Goal: Task Accomplishment & Management: Complete application form

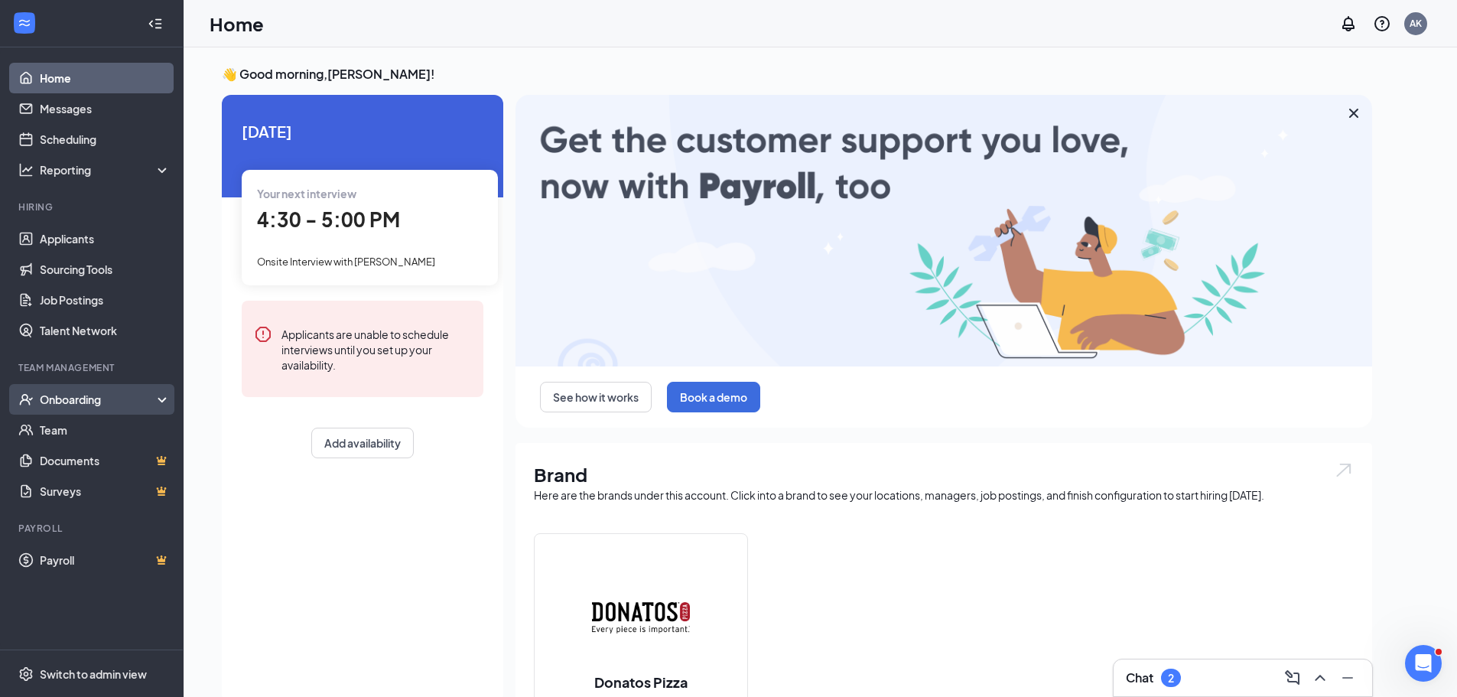
click at [93, 402] on div "Onboarding" at bounding box center [99, 399] width 118 height 15
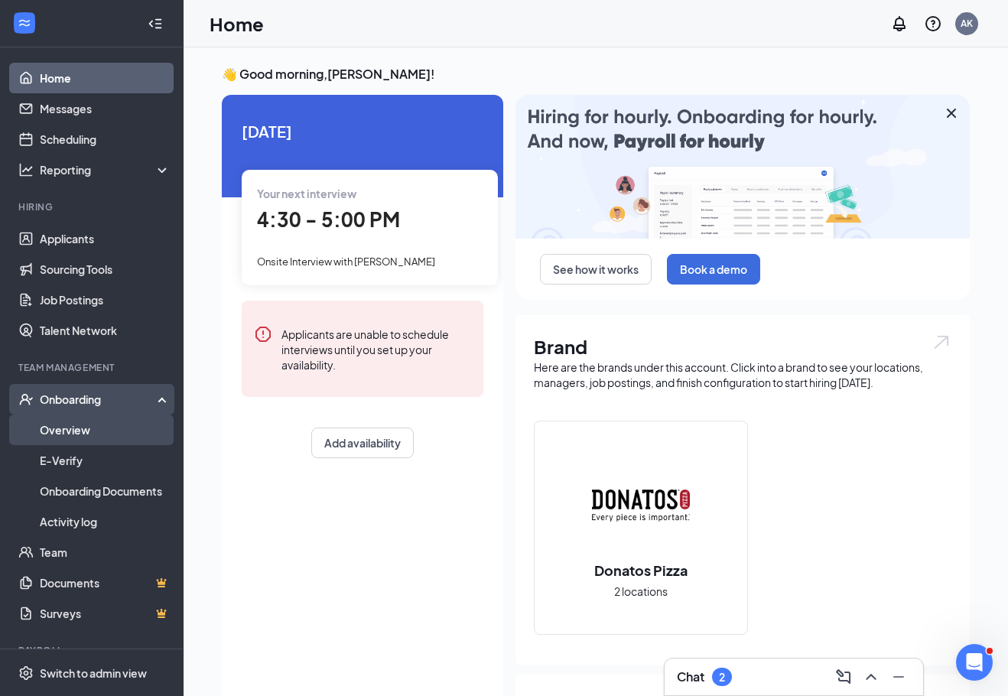
click at [93, 435] on link "Overview" at bounding box center [105, 430] width 131 height 31
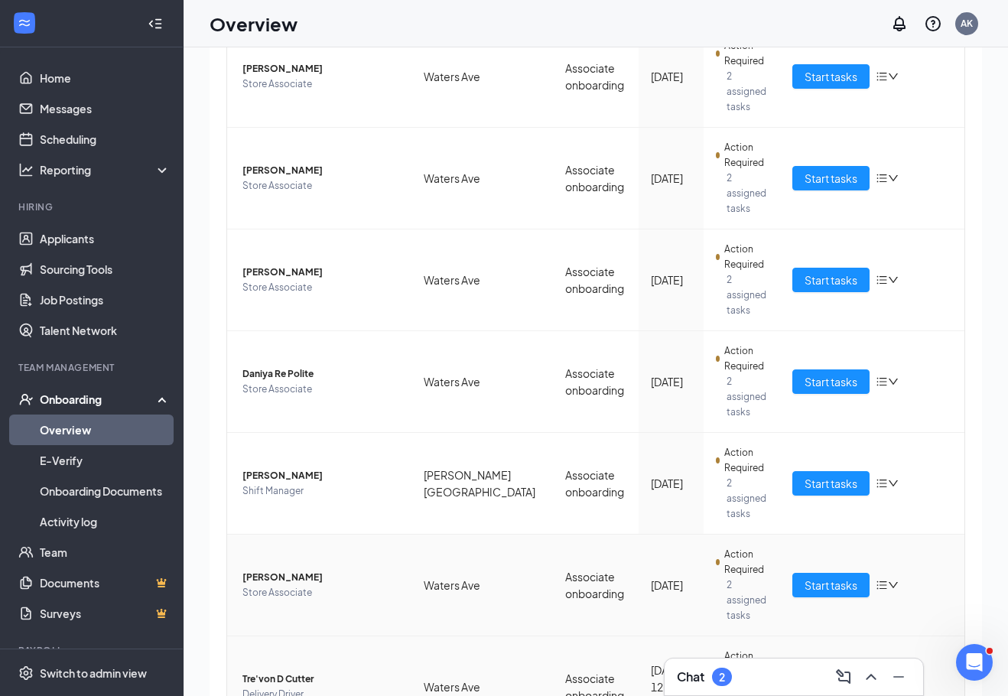
scroll to position [69, 0]
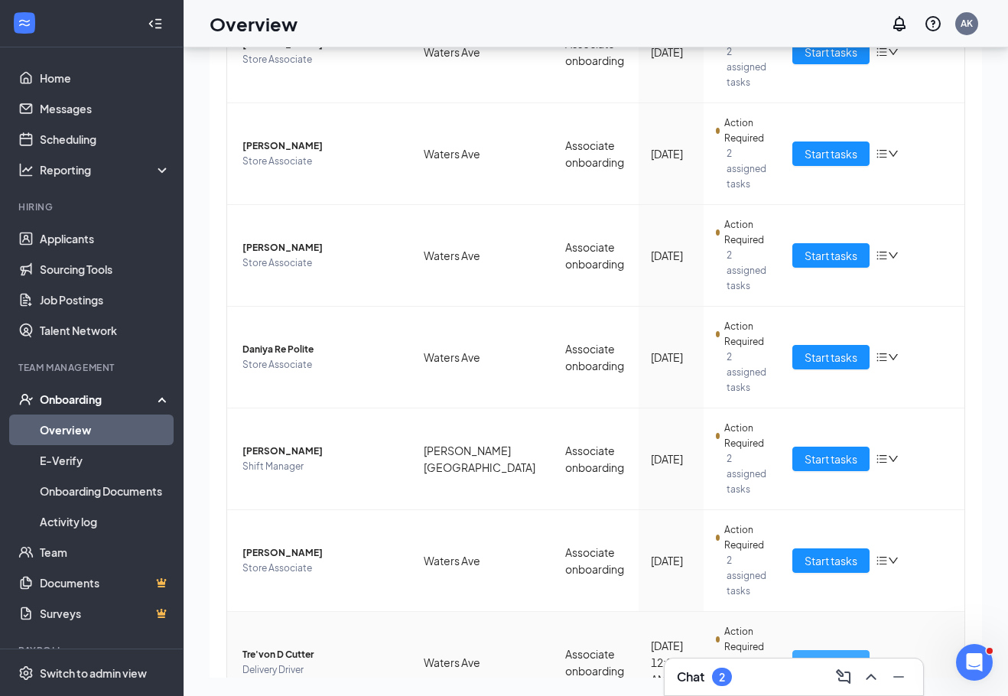
click at [845, 654] on span "Start tasks" at bounding box center [831, 662] width 53 height 17
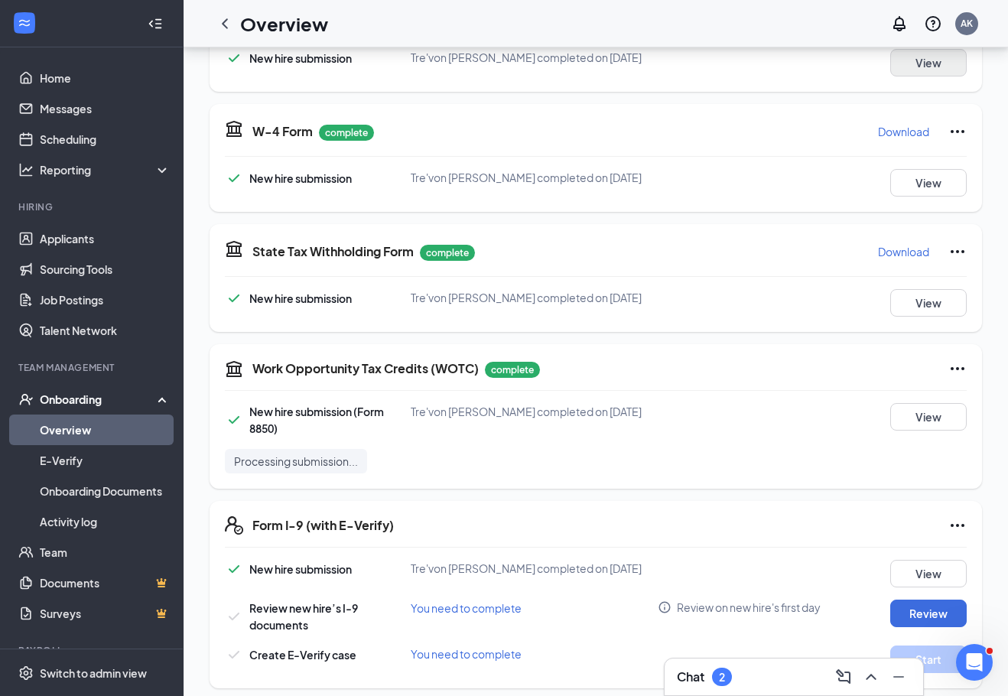
scroll to position [306, 0]
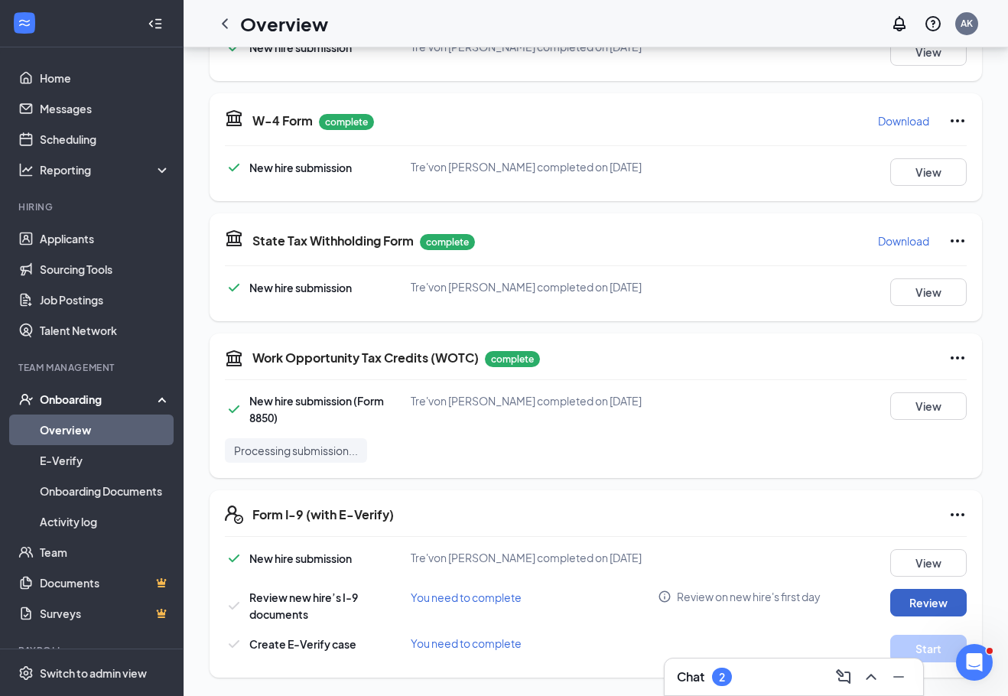
click at [942, 608] on button "Review" at bounding box center [928, 603] width 77 height 28
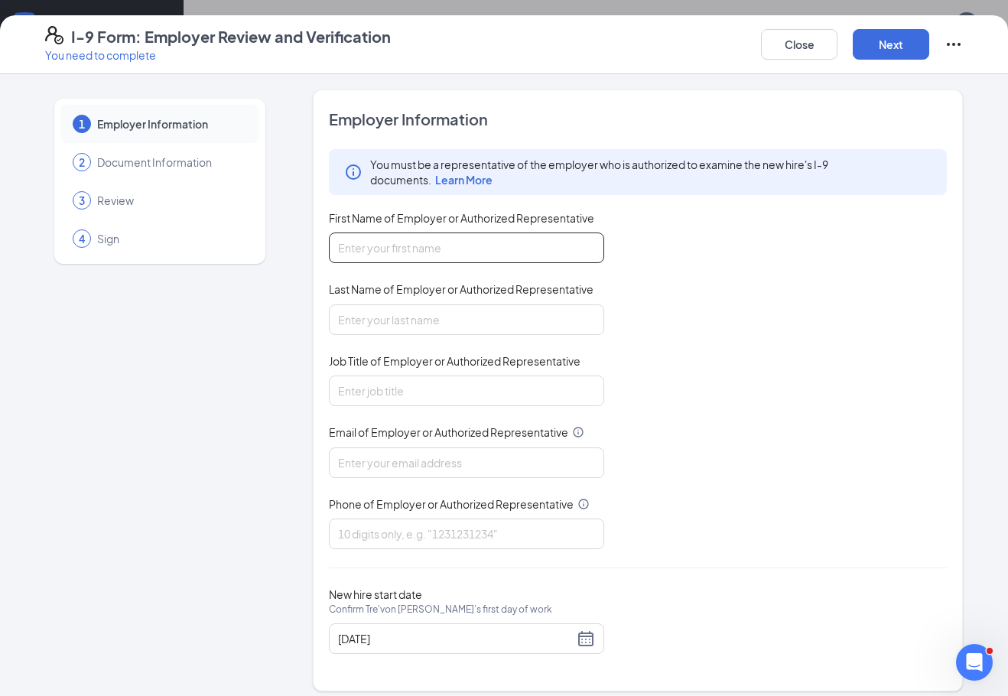
click at [418, 250] on input "First Name of Employer or Authorized Representative" at bounding box center [466, 248] width 275 height 31
type input "[PERSON_NAME]"
type input "Bass"
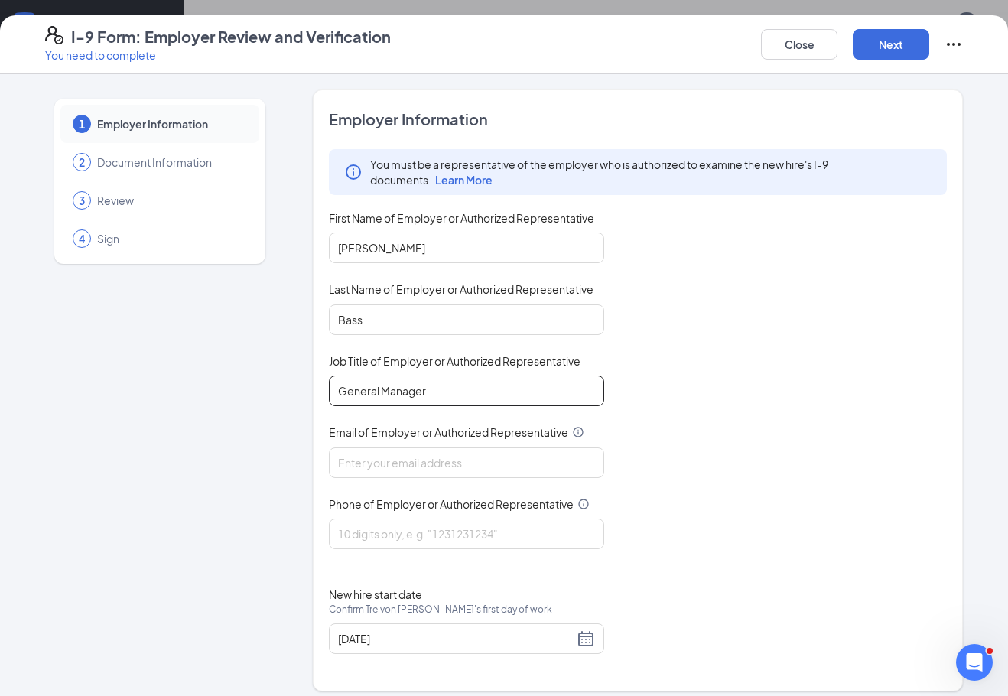
type input "General Manager"
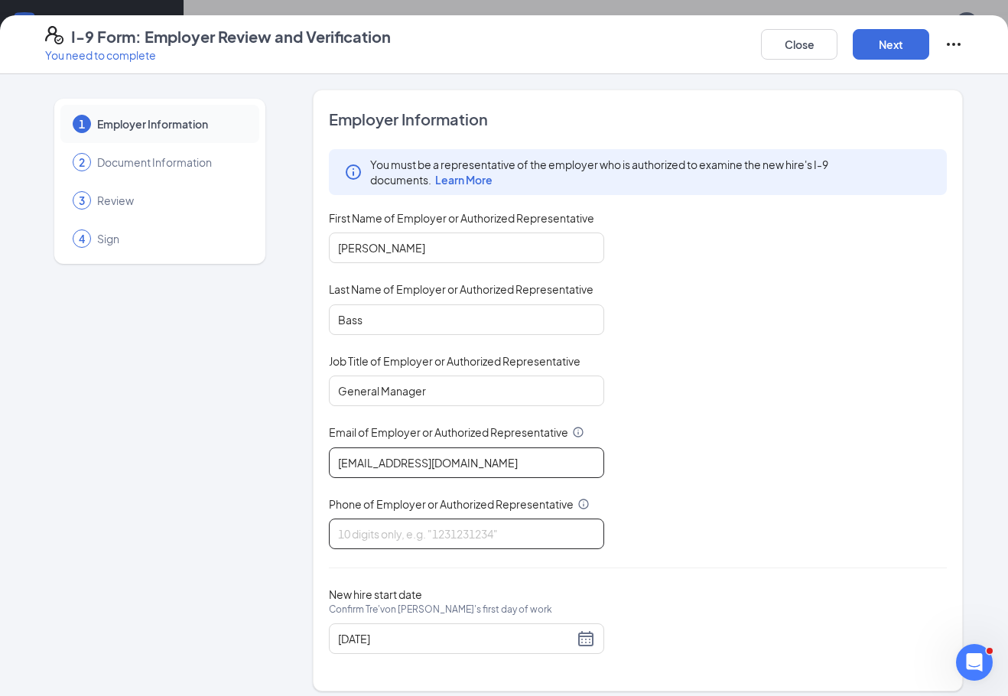
type input "[EMAIL_ADDRESS][DOMAIN_NAME]"
click at [448, 540] on input "Phone of Employer or Authorized Representative" at bounding box center [466, 534] width 275 height 31
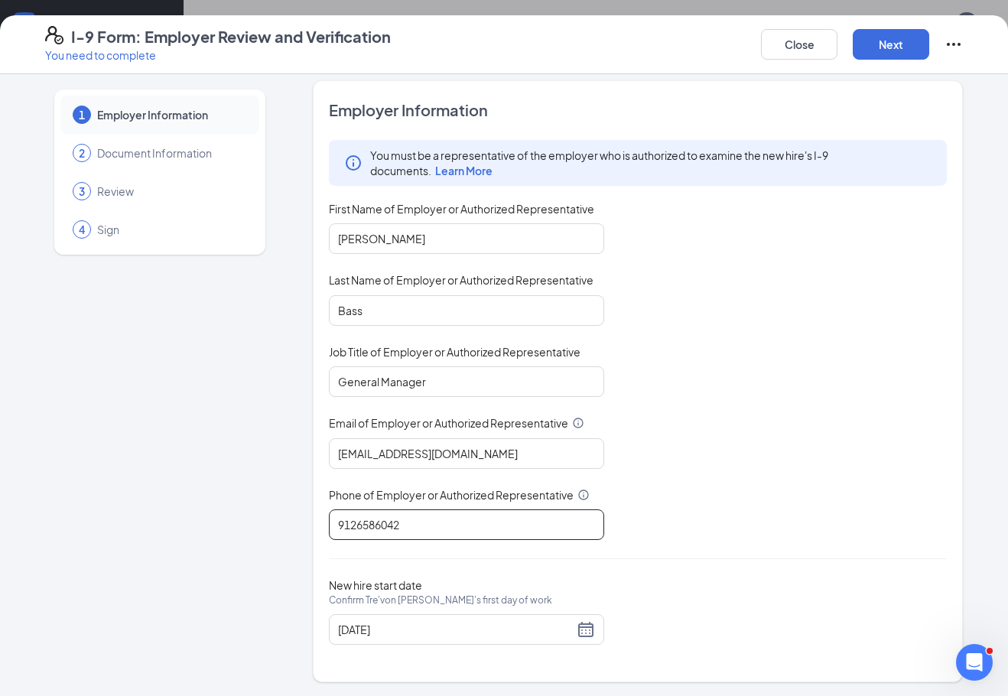
scroll to position [11, 0]
type input "9126586042"
click at [897, 54] on button "Next" at bounding box center [891, 44] width 77 height 31
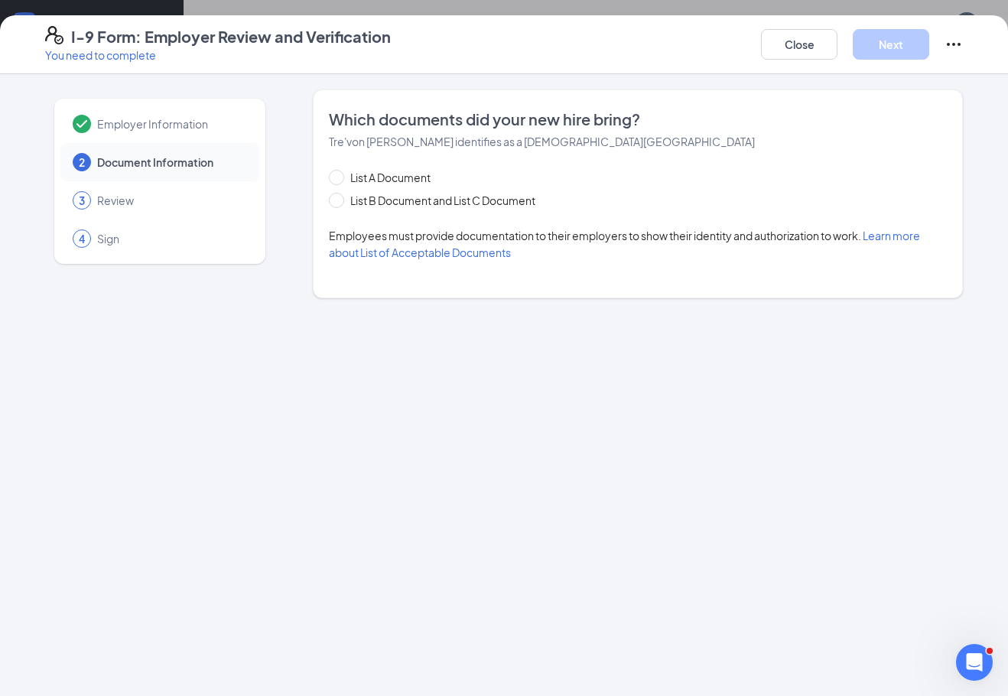
scroll to position [0, 0]
click at [819, 44] on button "Close" at bounding box center [799, 44] width 77 height 31
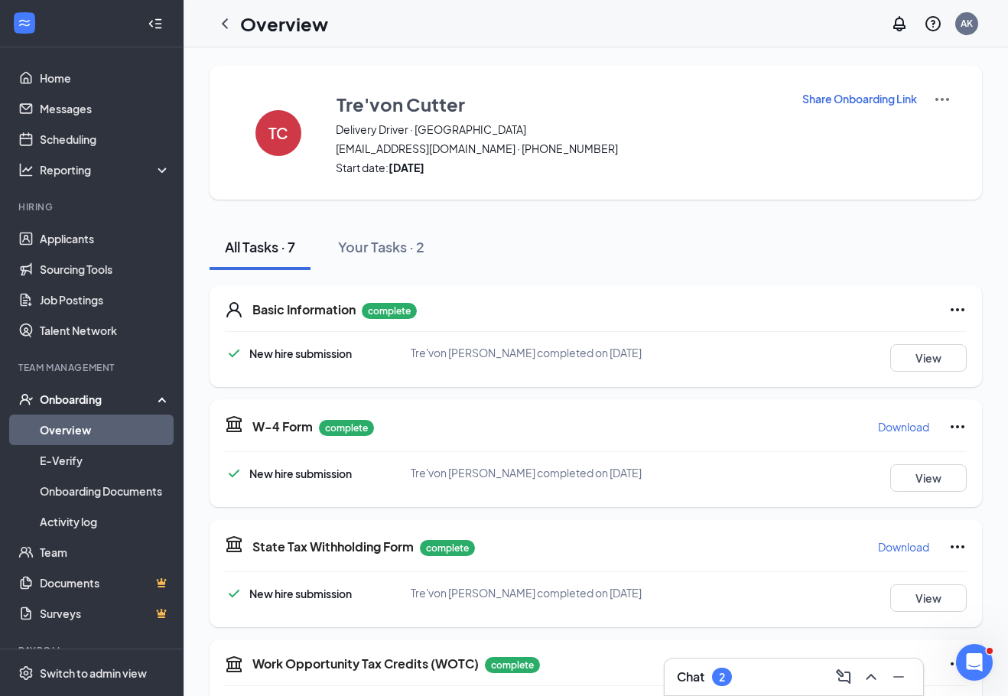
click at [226, 22] on icon "ChevronLeft" at bounding box center [225, 24] width 18 height 18
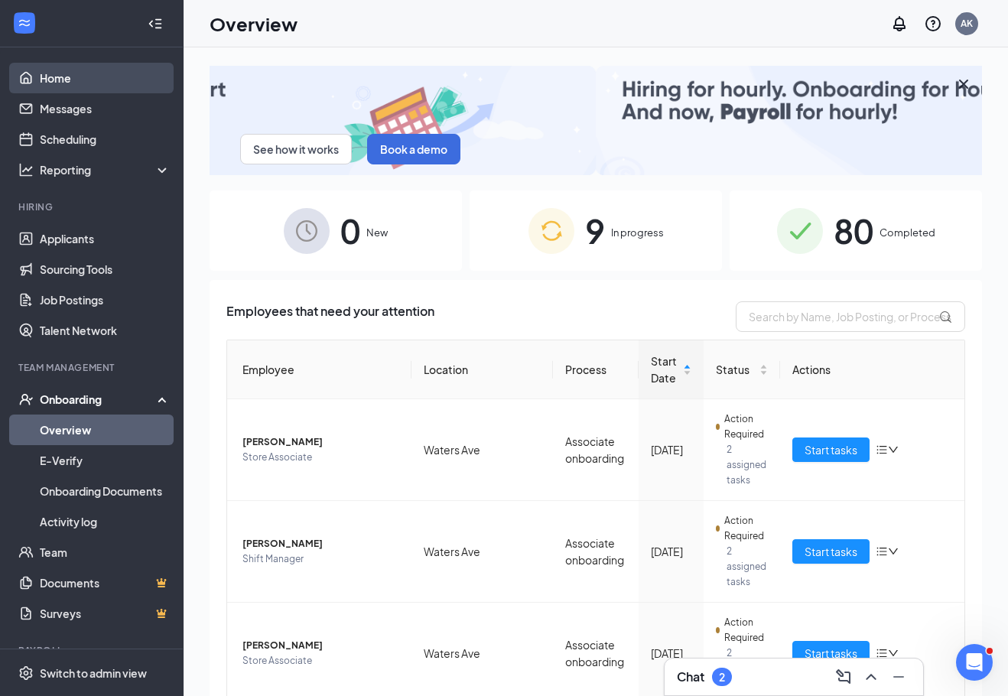
click at [63, 68] on link "Home" at bounding box center [105, 78] width 131 height 31
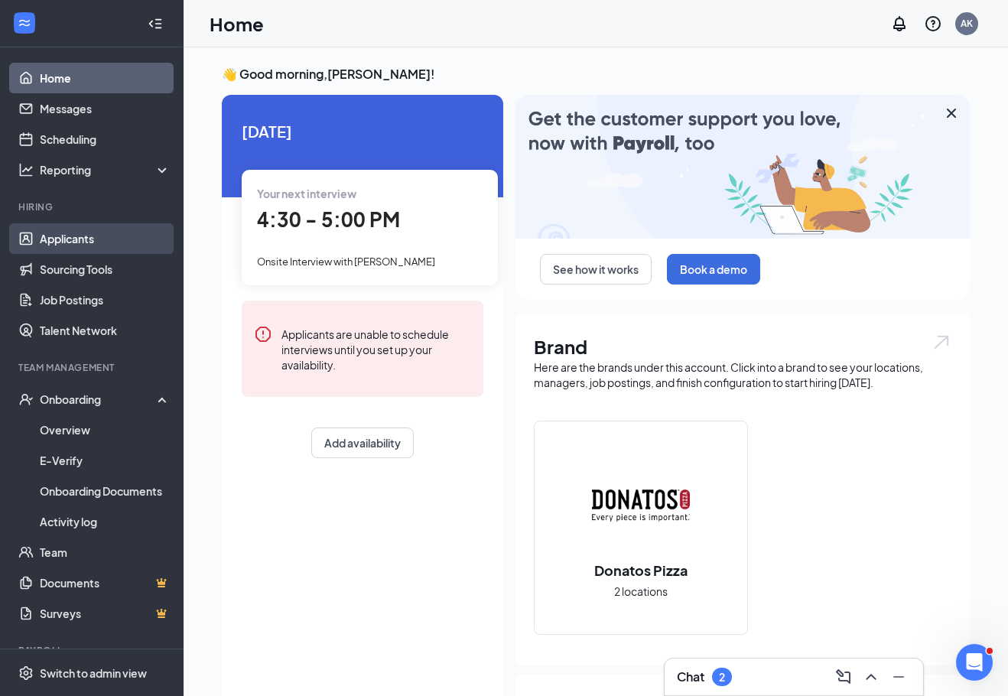
click at [80, 248] on link "Applicants" at bounding box center [105, 238] width 131 height 31
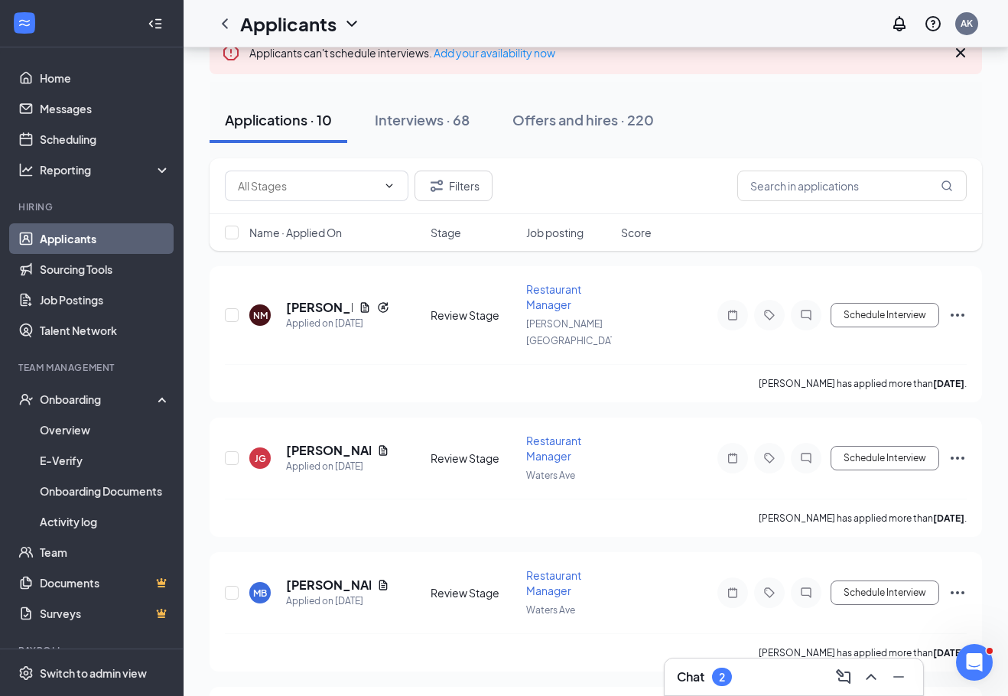
scroll to position [153, 0]
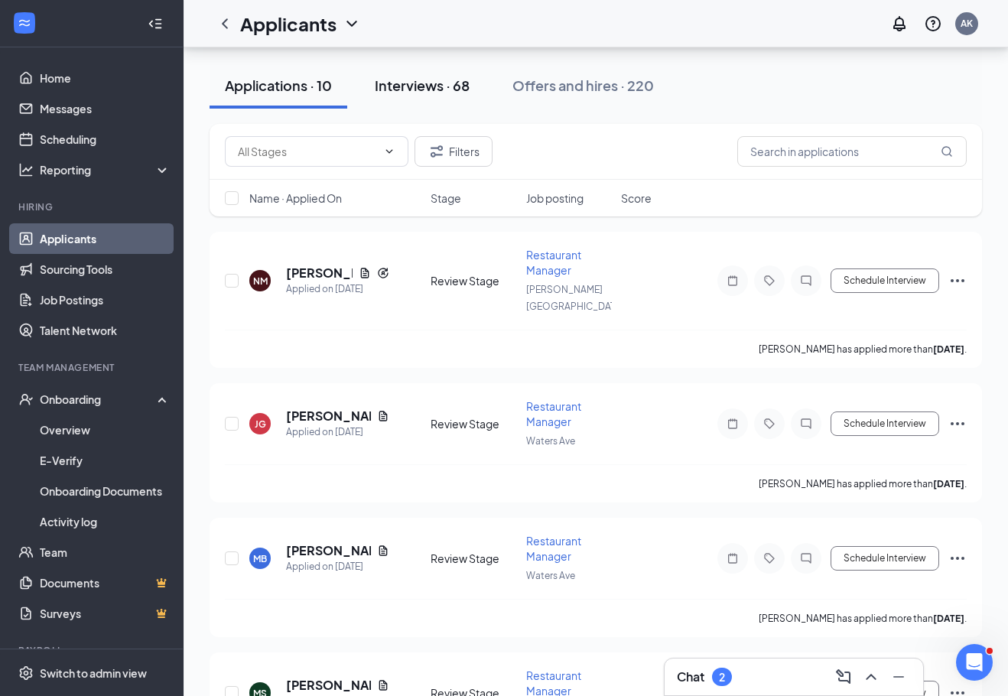
click at [470, 93] on div "Interviews · 68" at bounding box center [422, 85] width 95 height 19
